Goal: Navigation & Orientation: Find specific page/section

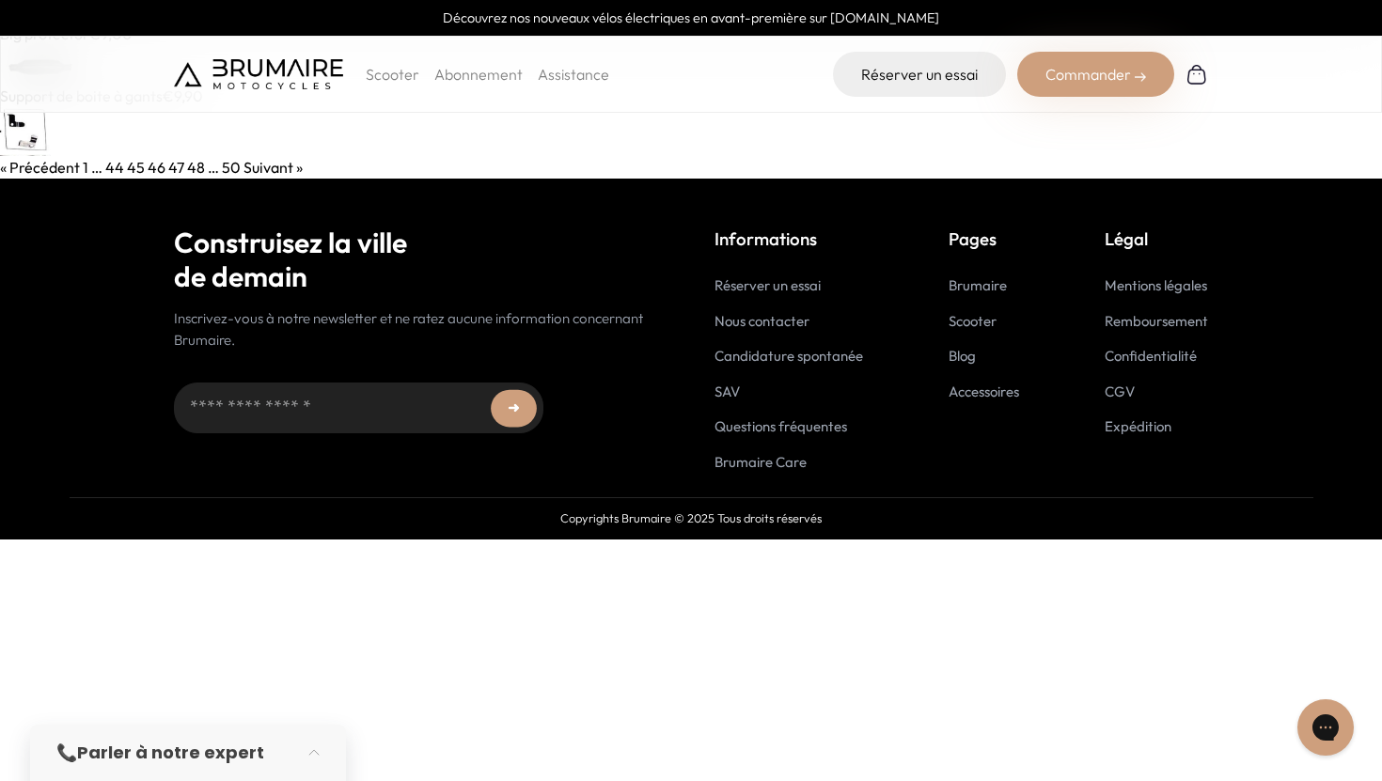
click at [128, 174] on link "45" at bounding box center [136, 167] width 18 height 19
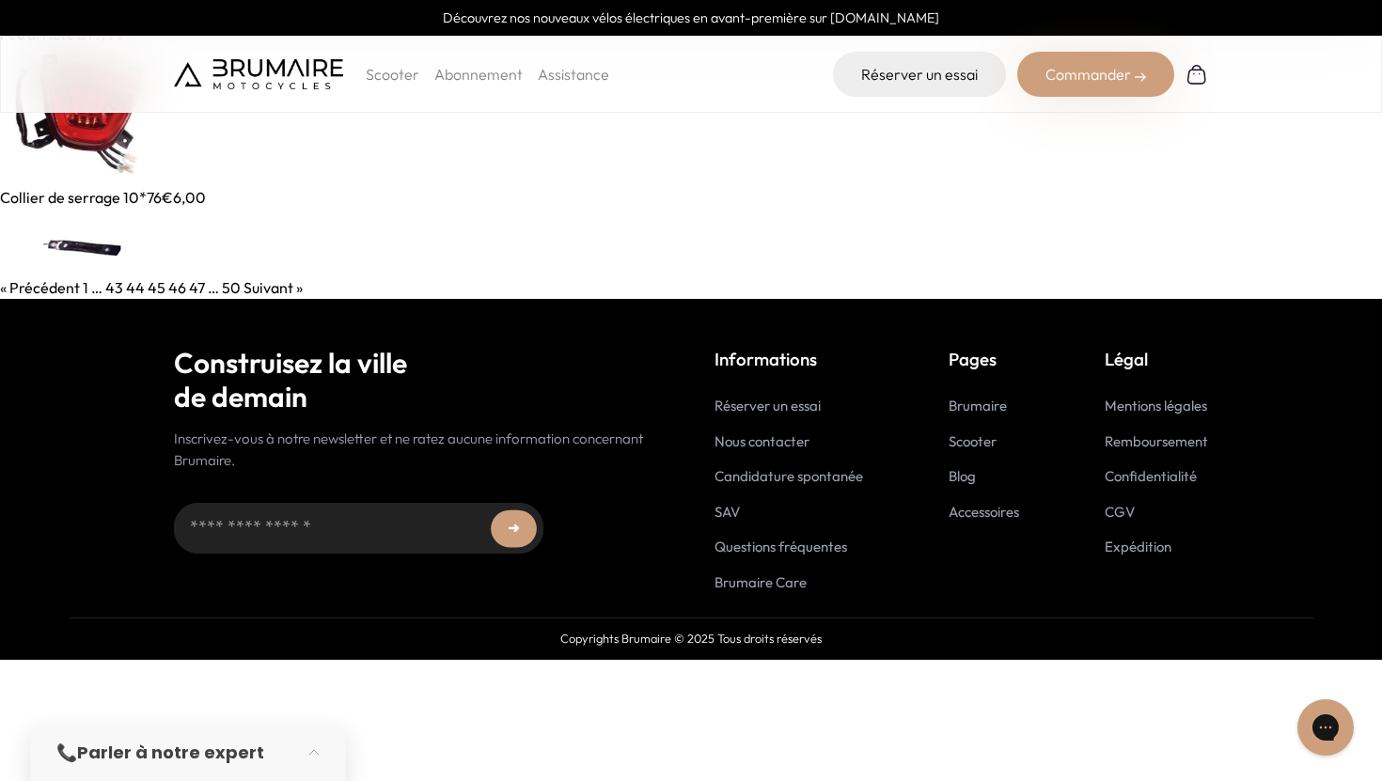
click at [115, 288] on link "43" at bounding box center [114, 287] width 18 height 19
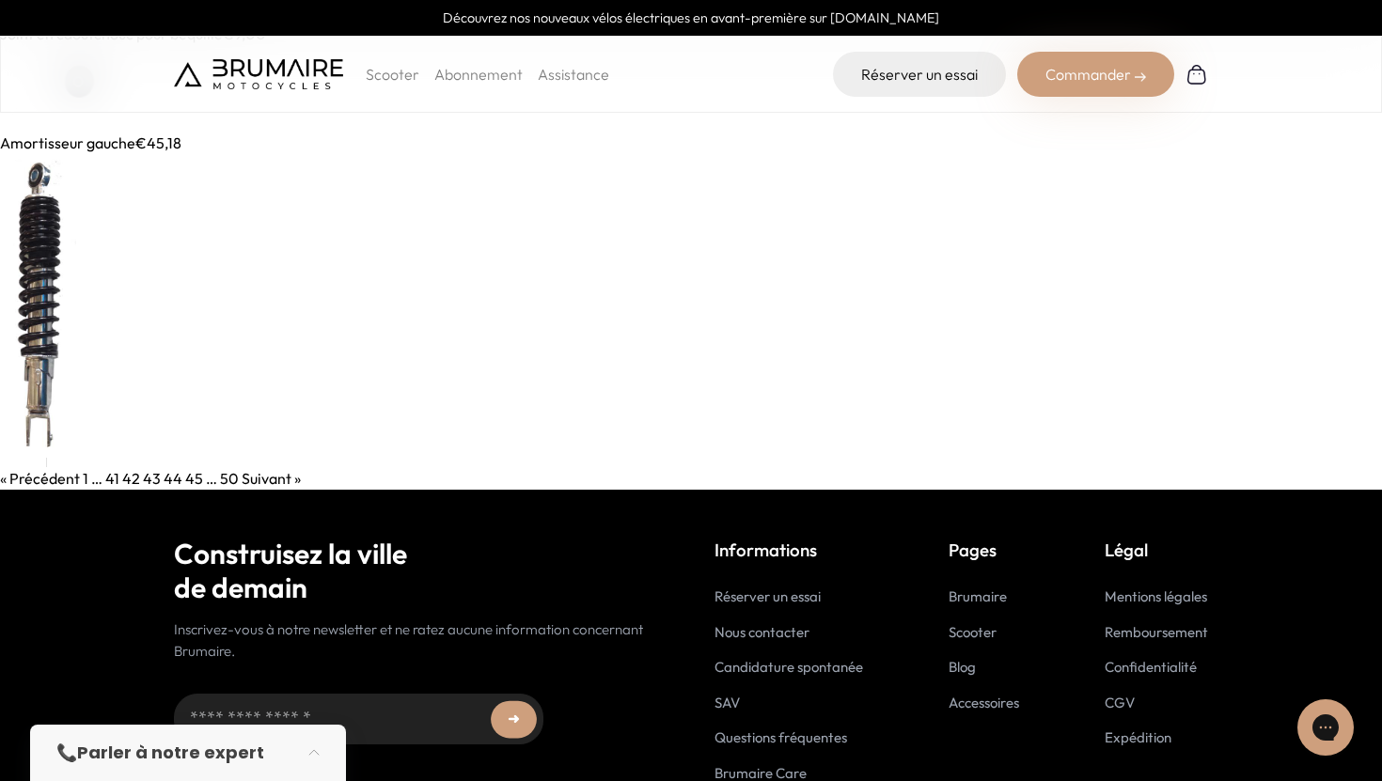
click at [117, 477] on link "41" at bounding box center [112, 478] width 14 height 19
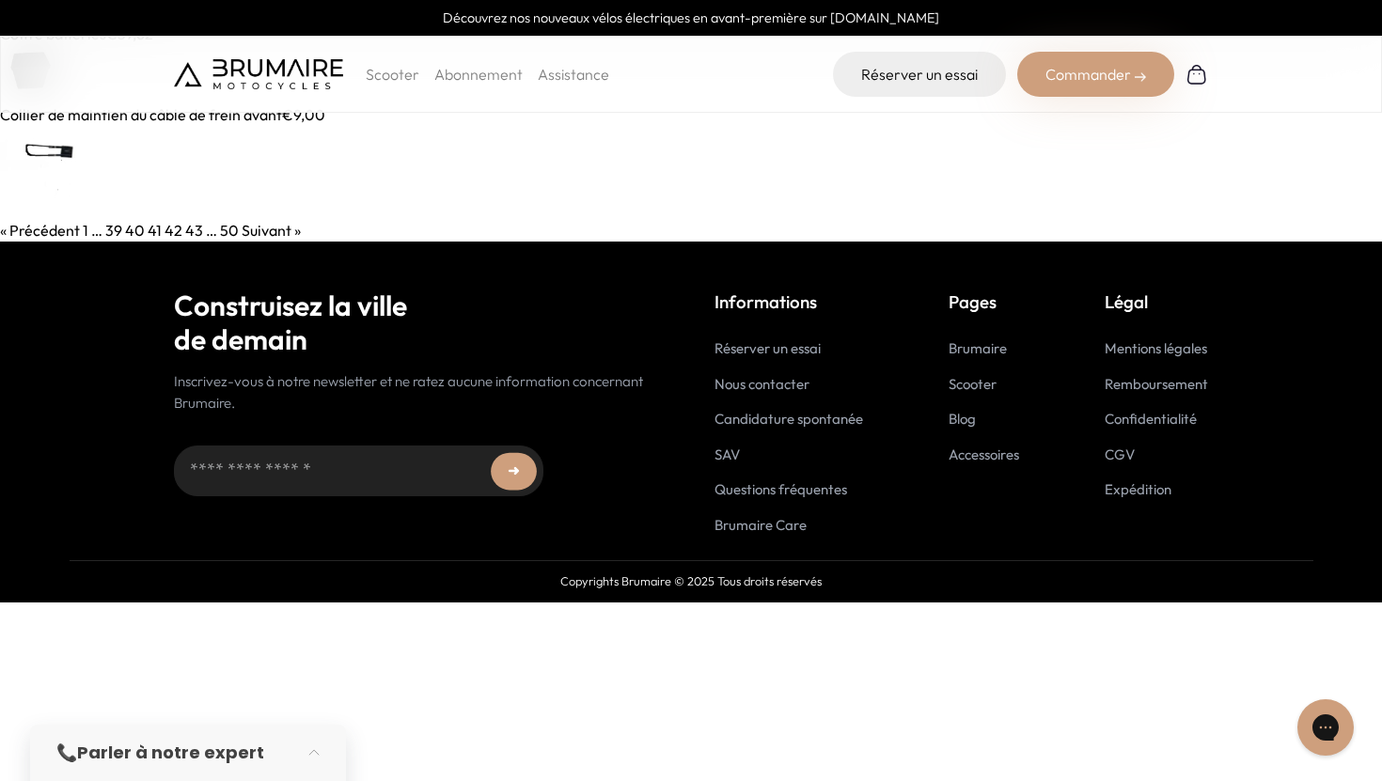
click at [110, 229] on link "39" at bounding box center [113, 230] width 17 height 19
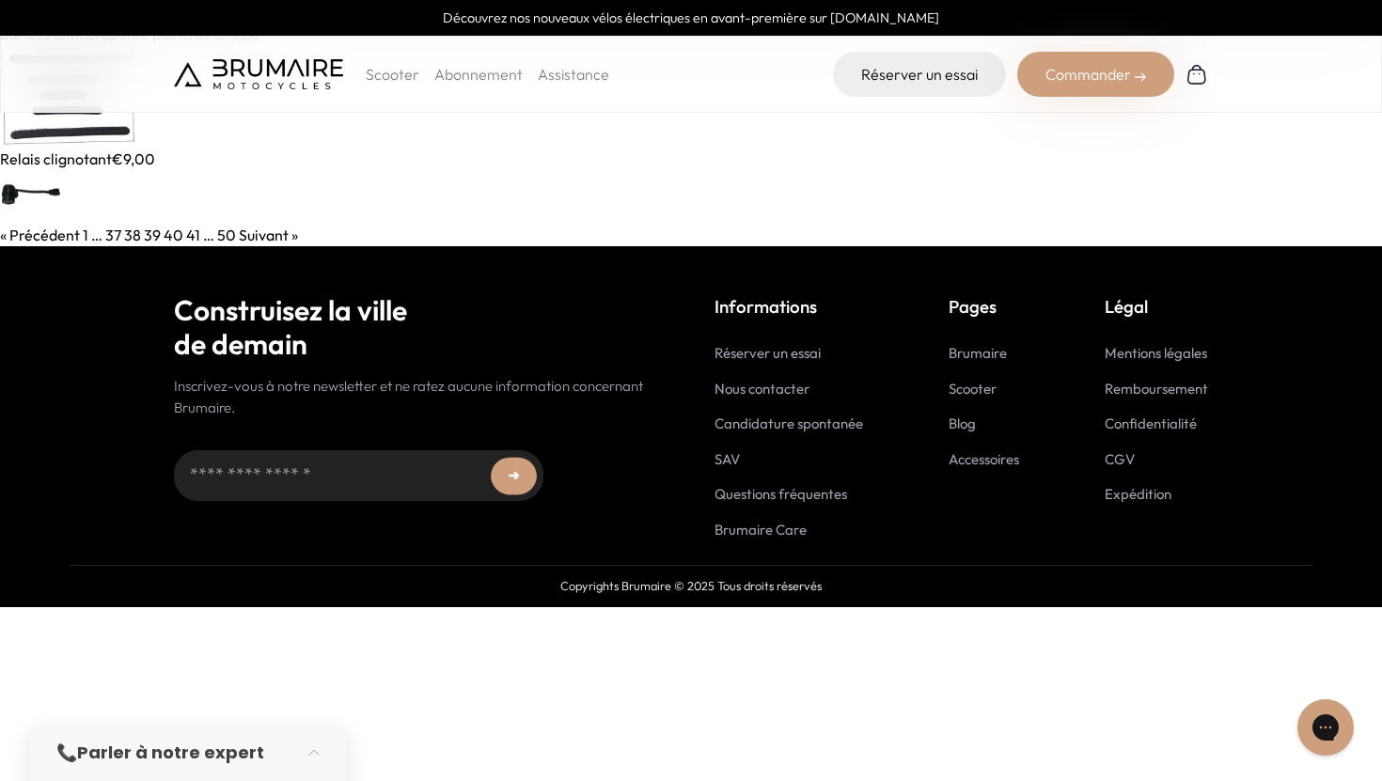
click at [111, 238] on link "37" at bounding box center [113, 235] width 16 height 19
